Goal: Task Accomplishment & Management: Manage account settings

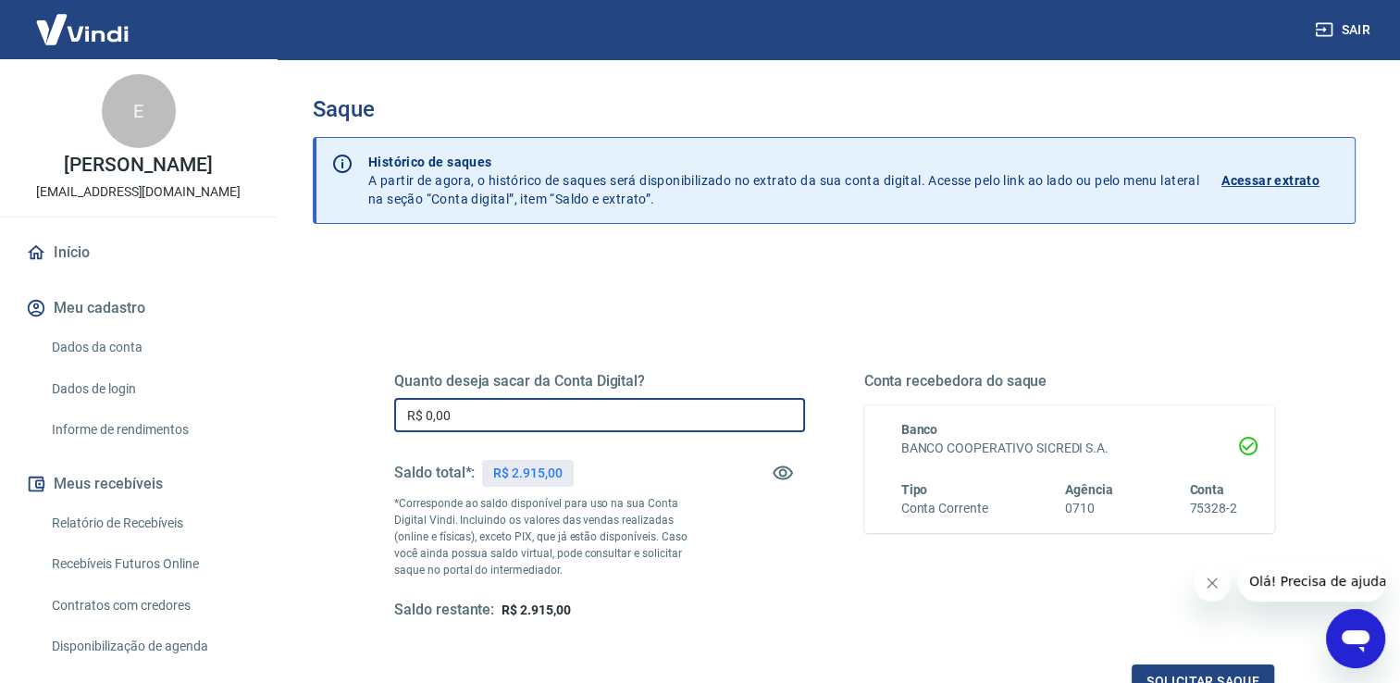
click at [544, 422] on input "R$ 0,00" at bounding box center [599, 415] width 411 height 34
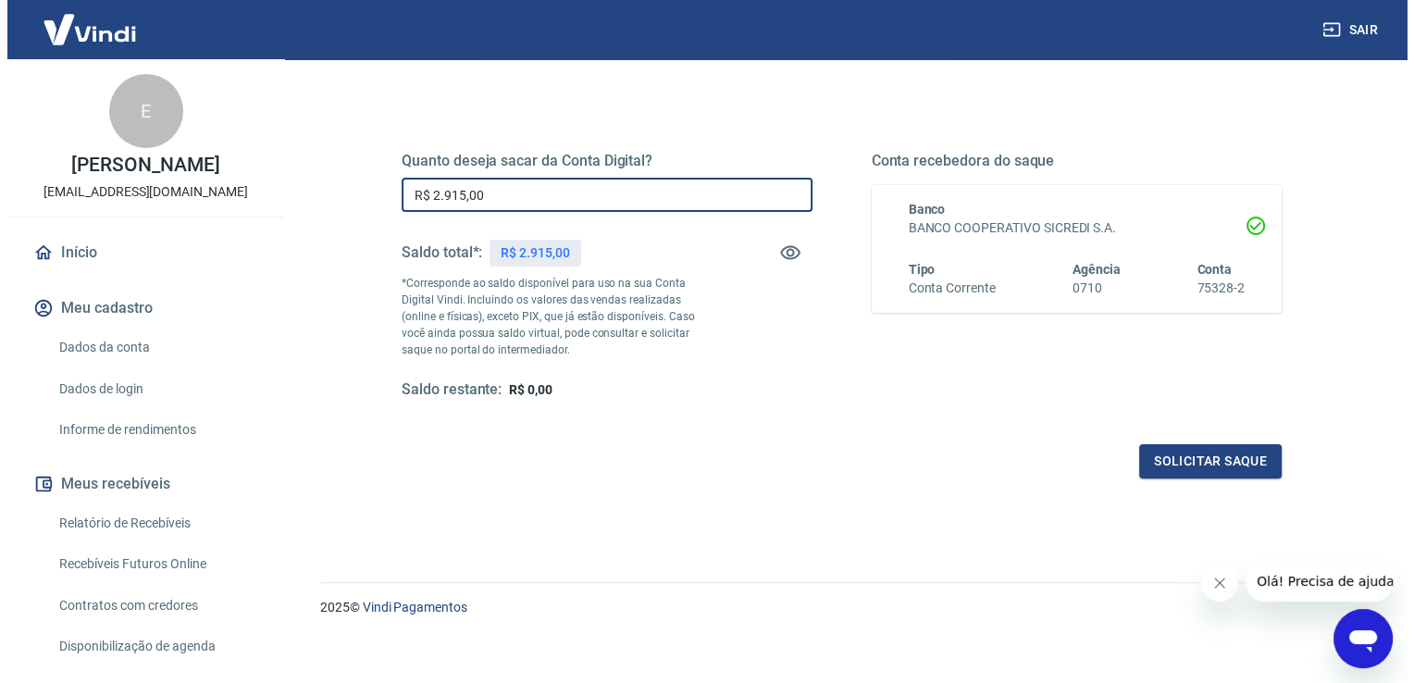
scroll to position [230, 0]
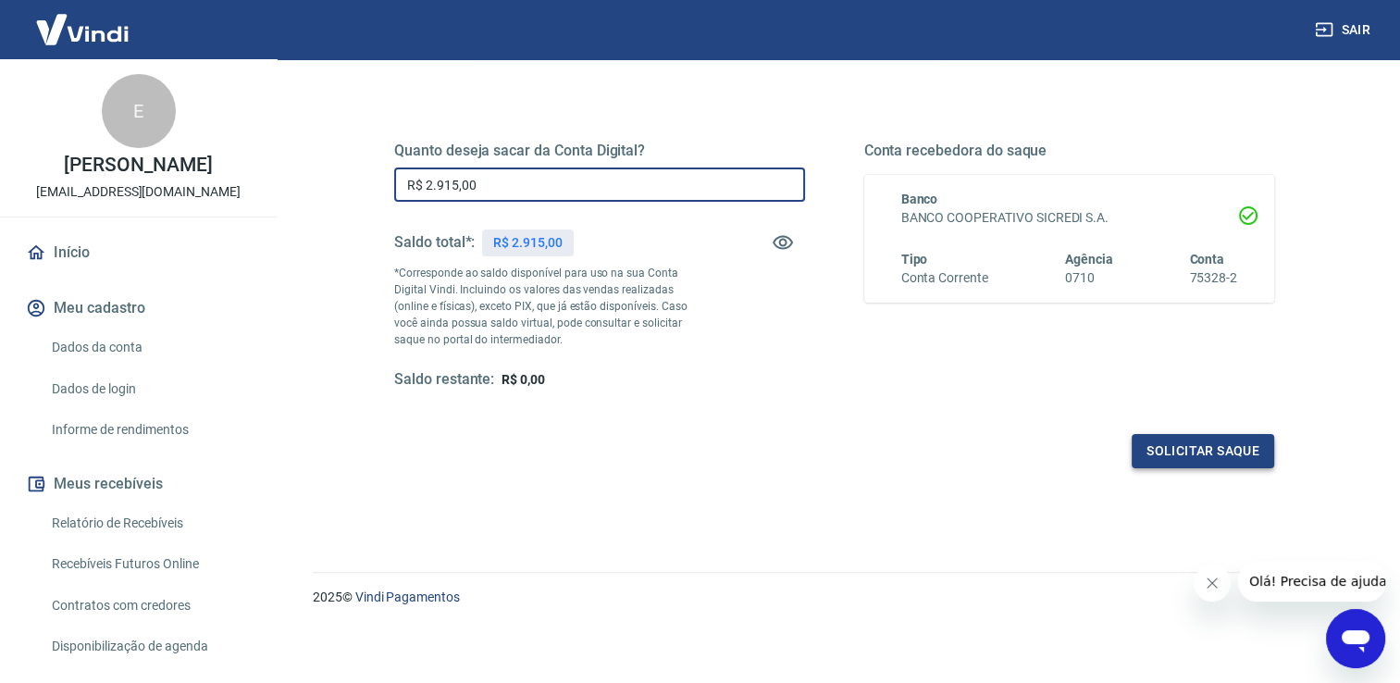
type input "R$ 2.915,00"
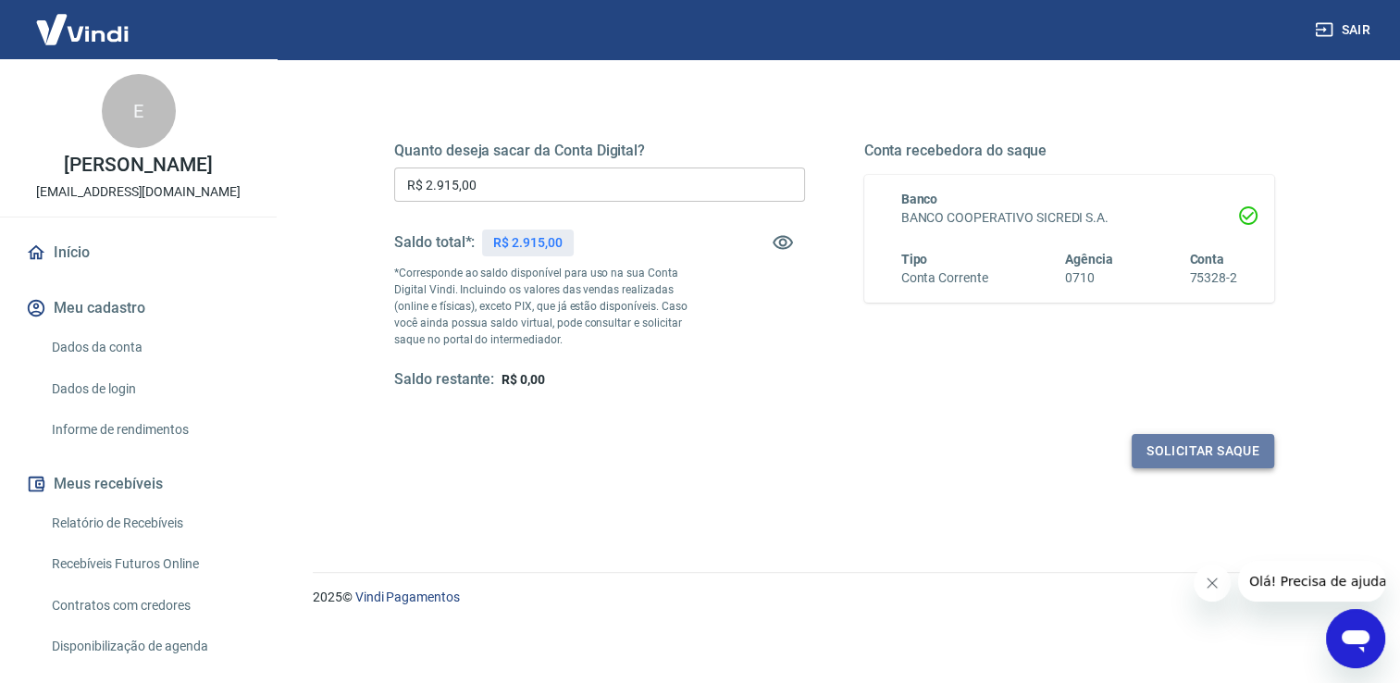
click at [1150, 450] on button "Solicitar saque" at bounding box center [1203, 451] width 143 height 34
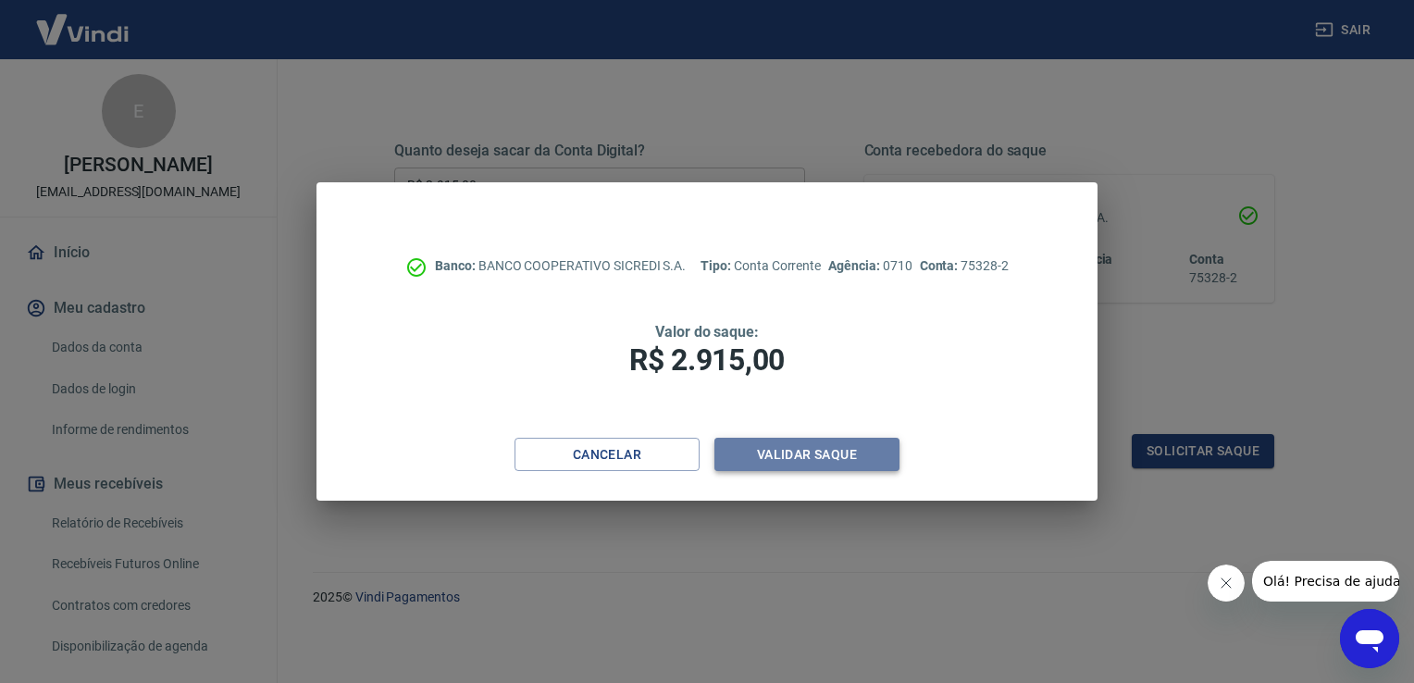
click at [795, 453] on button "Validar saque" at bounding box center [807, 455] width 185 height 34
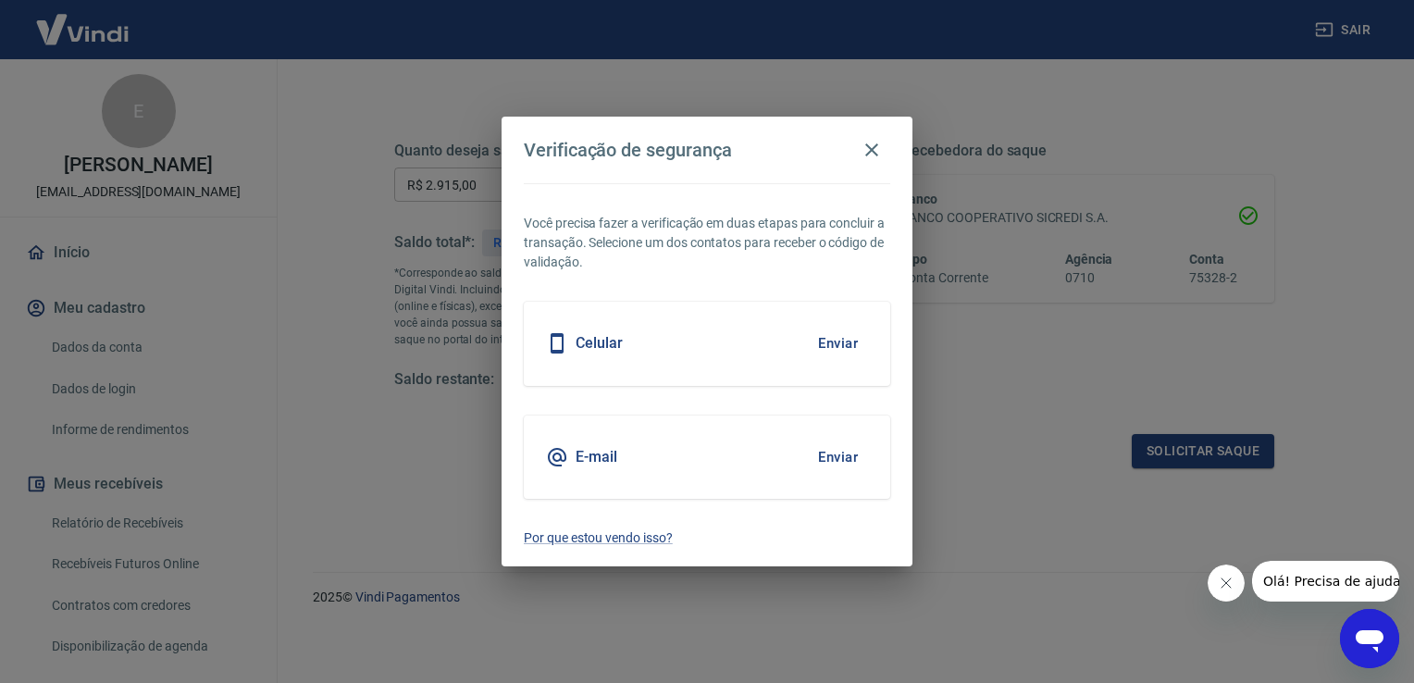
click at [830, 342] on button "Enviar" at bounding box center [838, 343] width 60 height 39
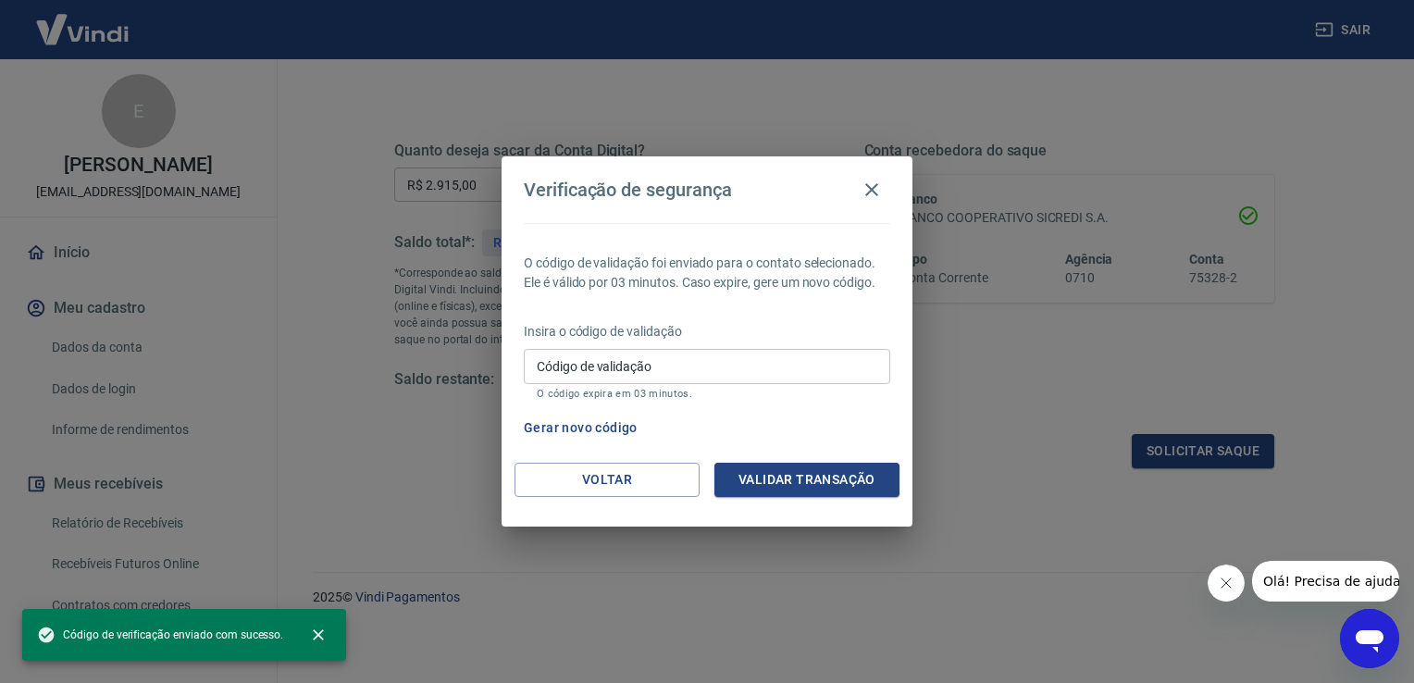
click at [689, 354] on input "Código de validação" at bounding box center [707, 366] width 367 height 34
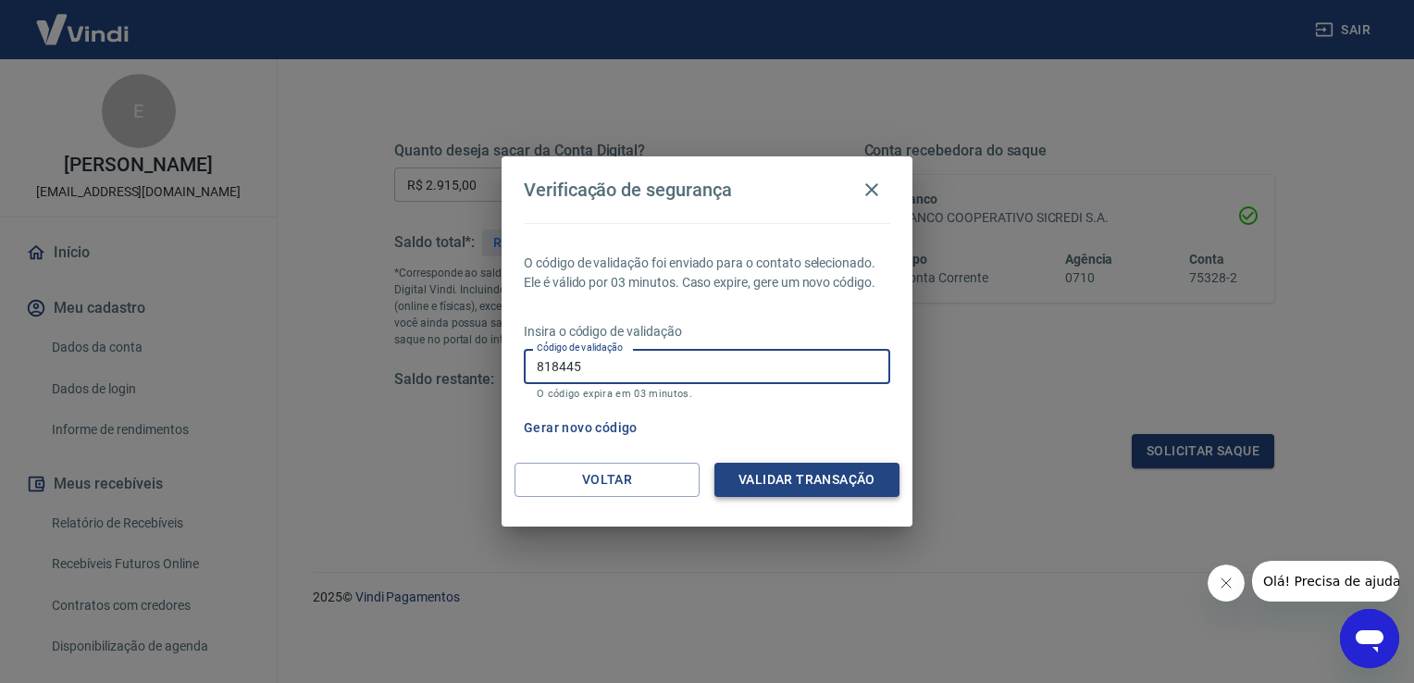
type input "818445"
click at [793, 483] on button "Validar transação" at bounding box center [807, 480] width 185 height 34
